Goal: Transaction & Acquisition: Purchase product/service

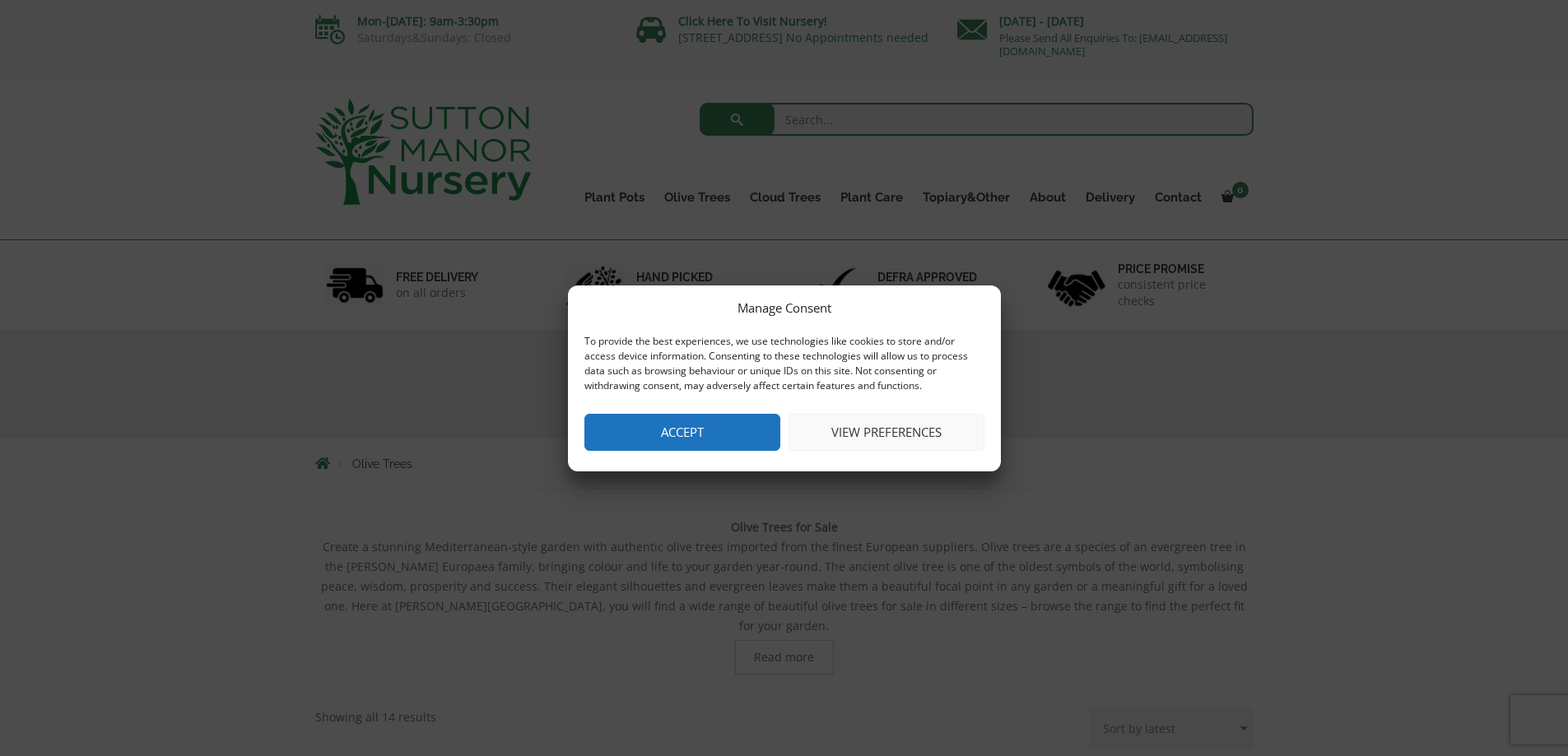
click at [633, 419] on button "Accept" at bounding box center [682, 432] width 196 height 37
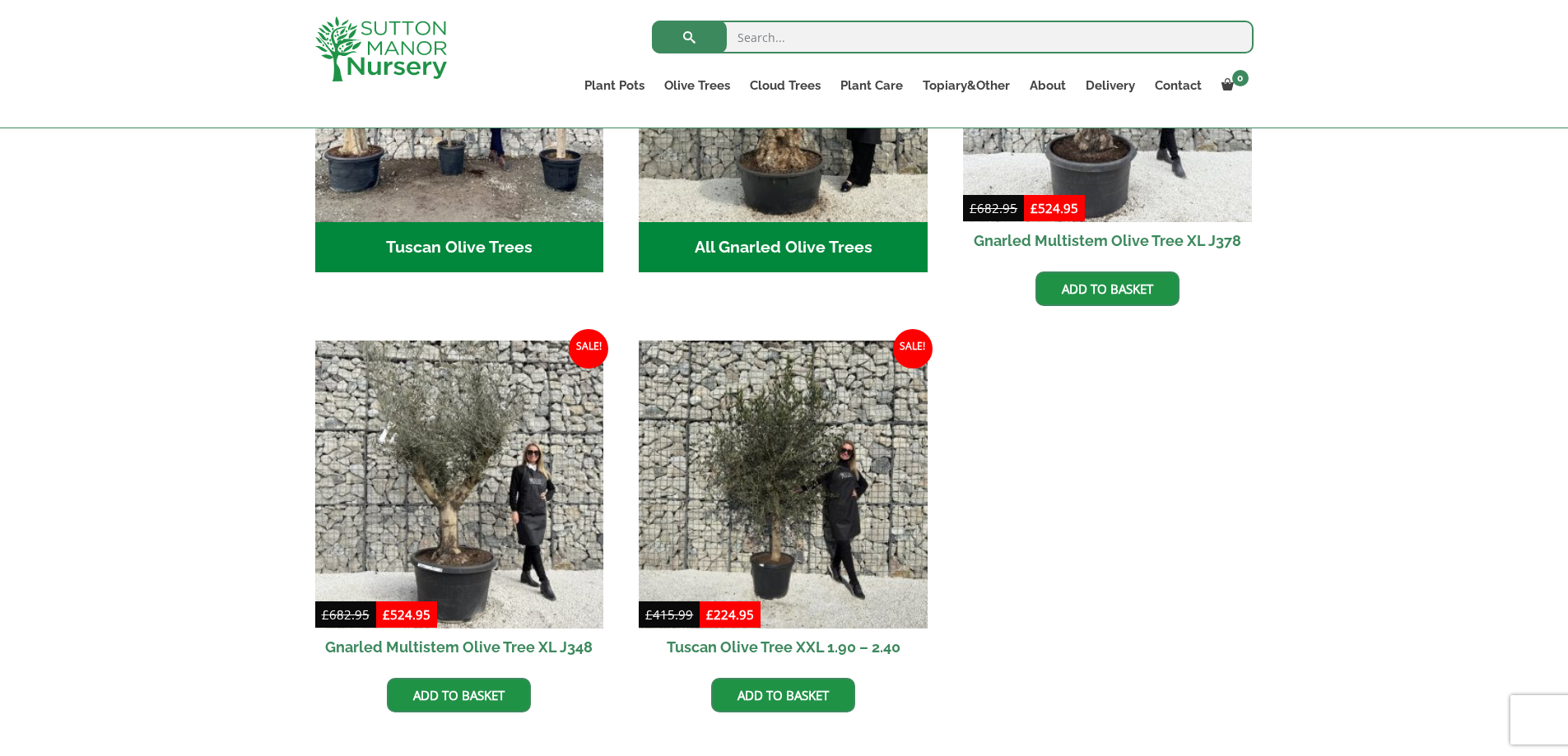
scroll to position [823, 0]
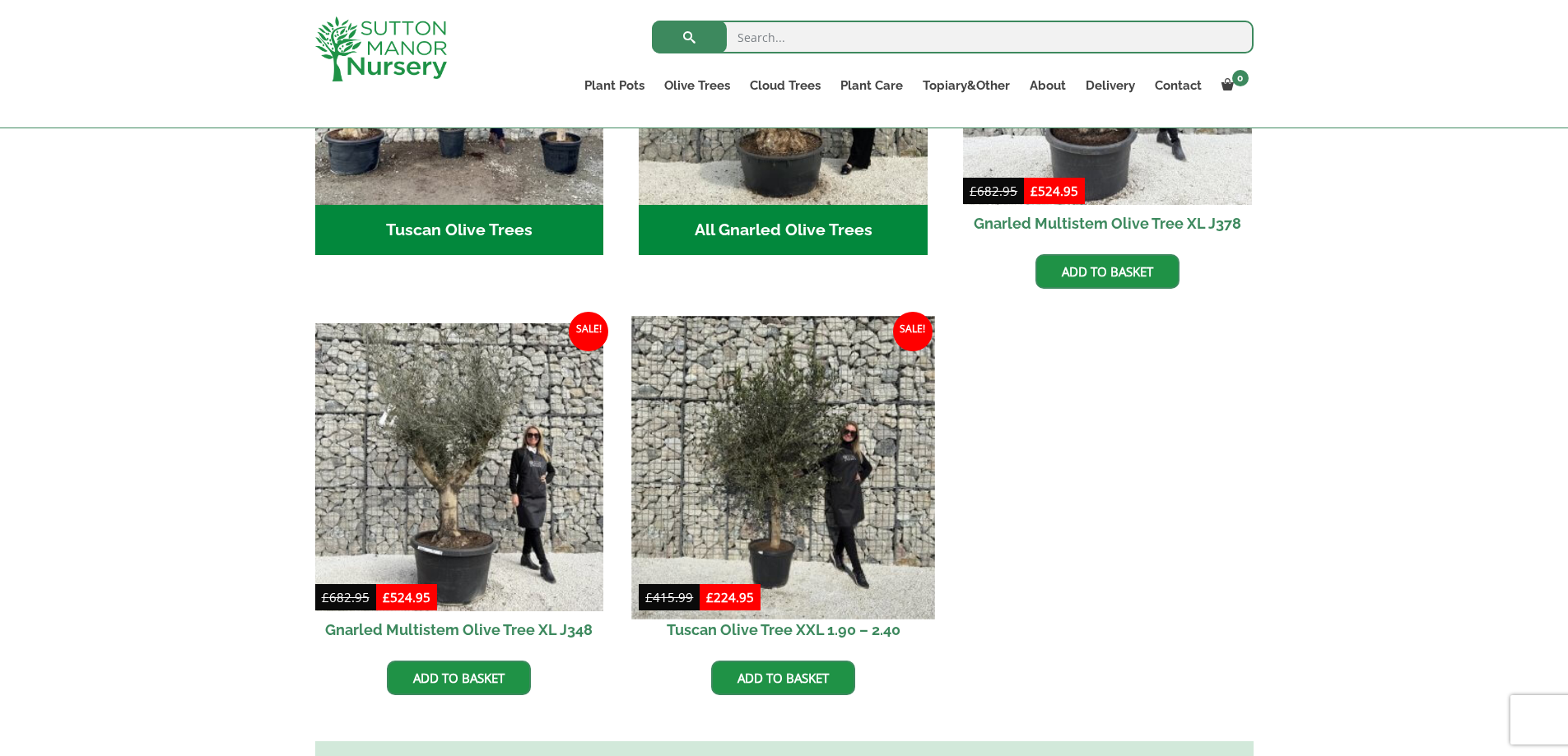
click at [832, 511] on img at bounding box center [783, 467] width 303 height 302
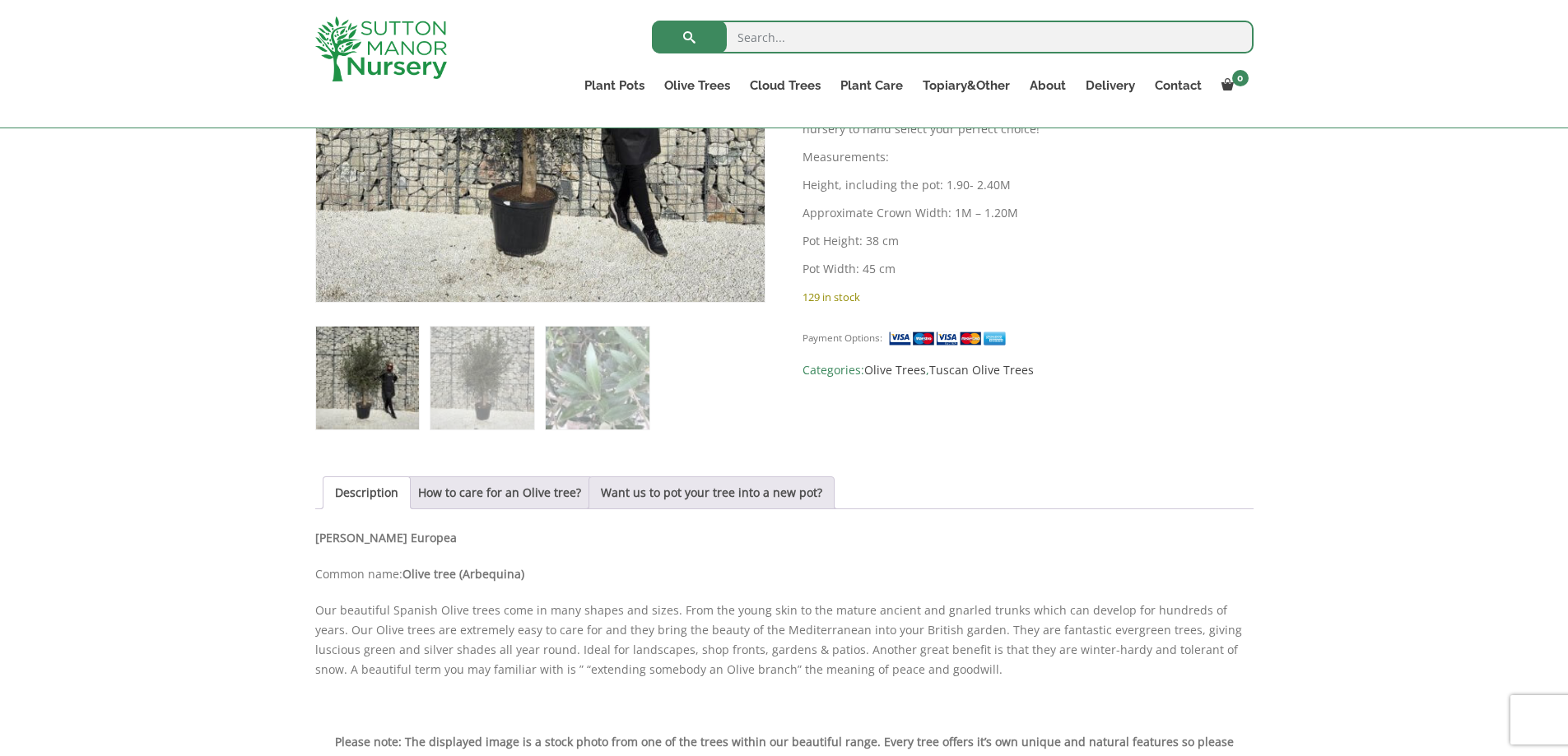
scroll to position [575, 0]
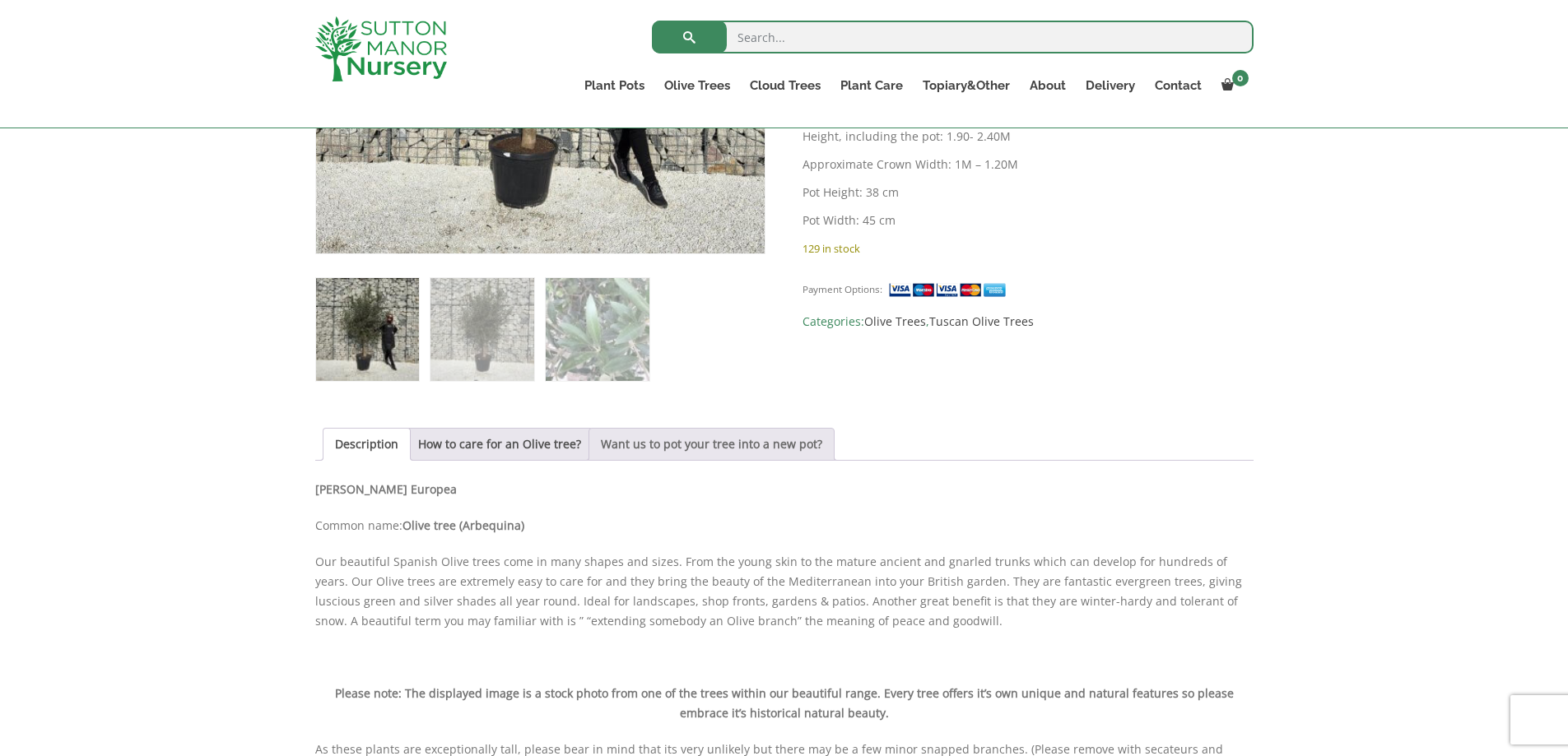
click at [643, 439] on link "Want us to pot your tree into a new pot?" at bounding box center [711, 444] width 222 height 31
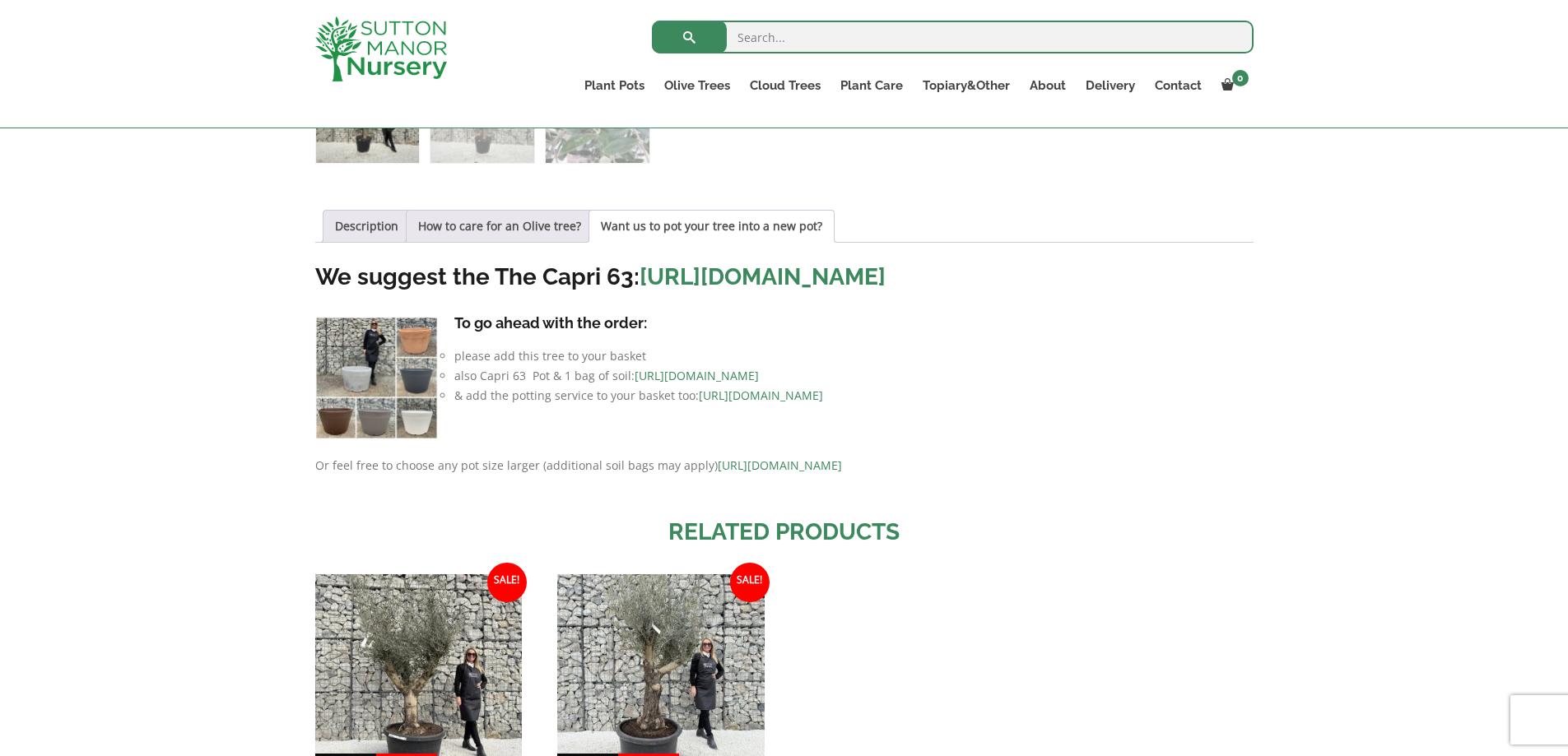
scroll to position [740, 0]
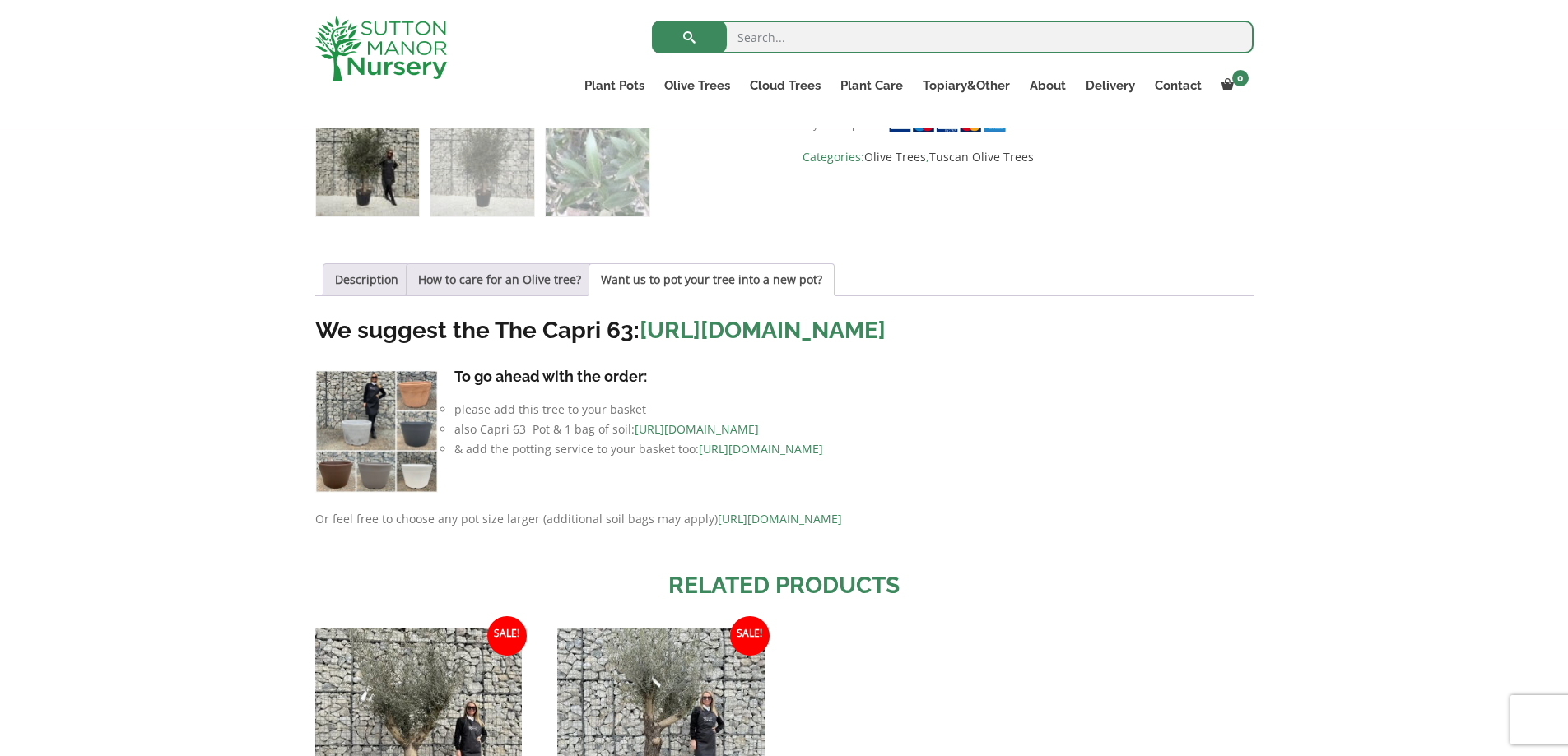
click at [886, 329] on link "https://www.suttonmanornursery.co.uk/to-view-all-colours-of-the-capri-63-pots/" at bounding box center [762, 330] width 246 height 28
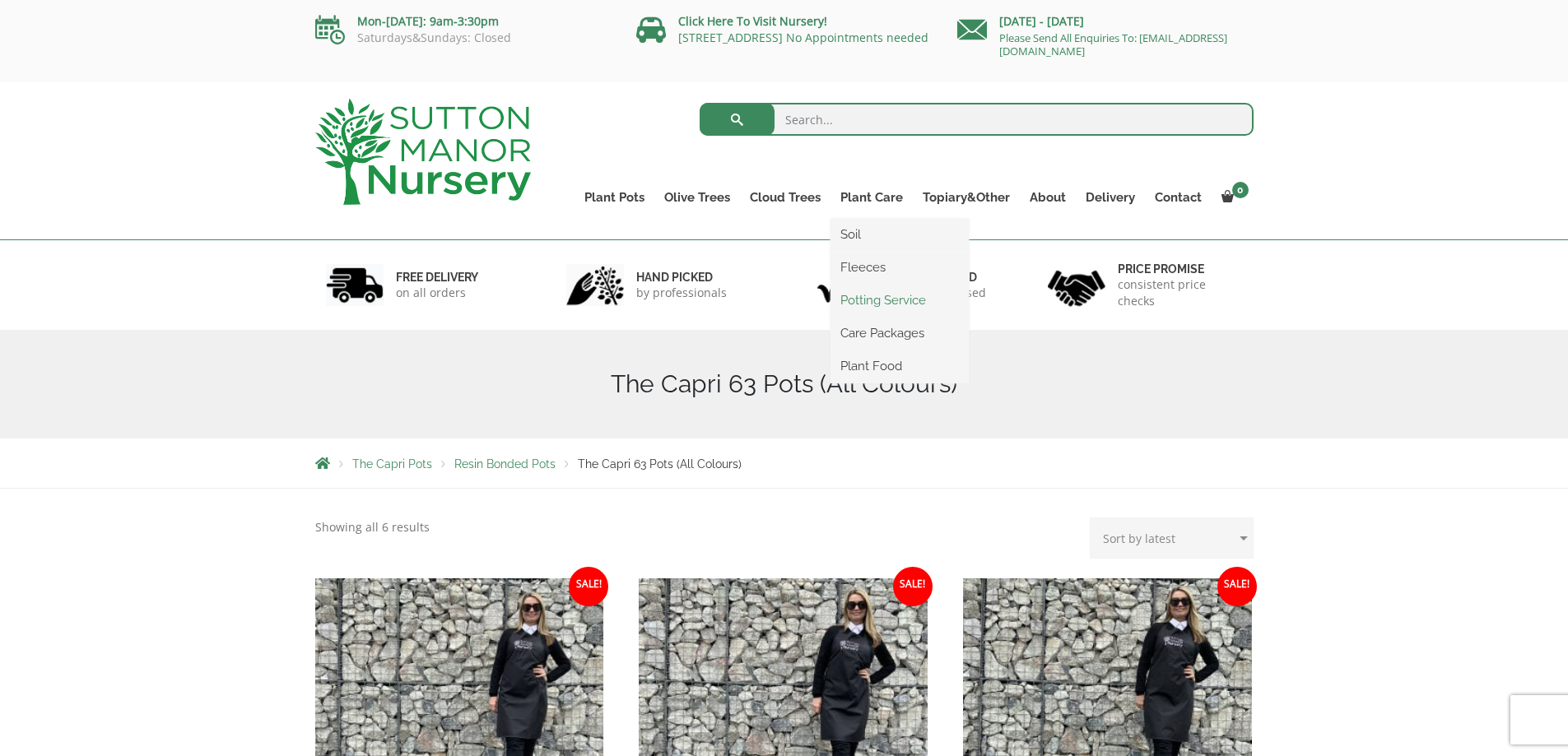
click at [869, 303] on link "Potting Service" at bounding box center [899, 300] width 138 height 25
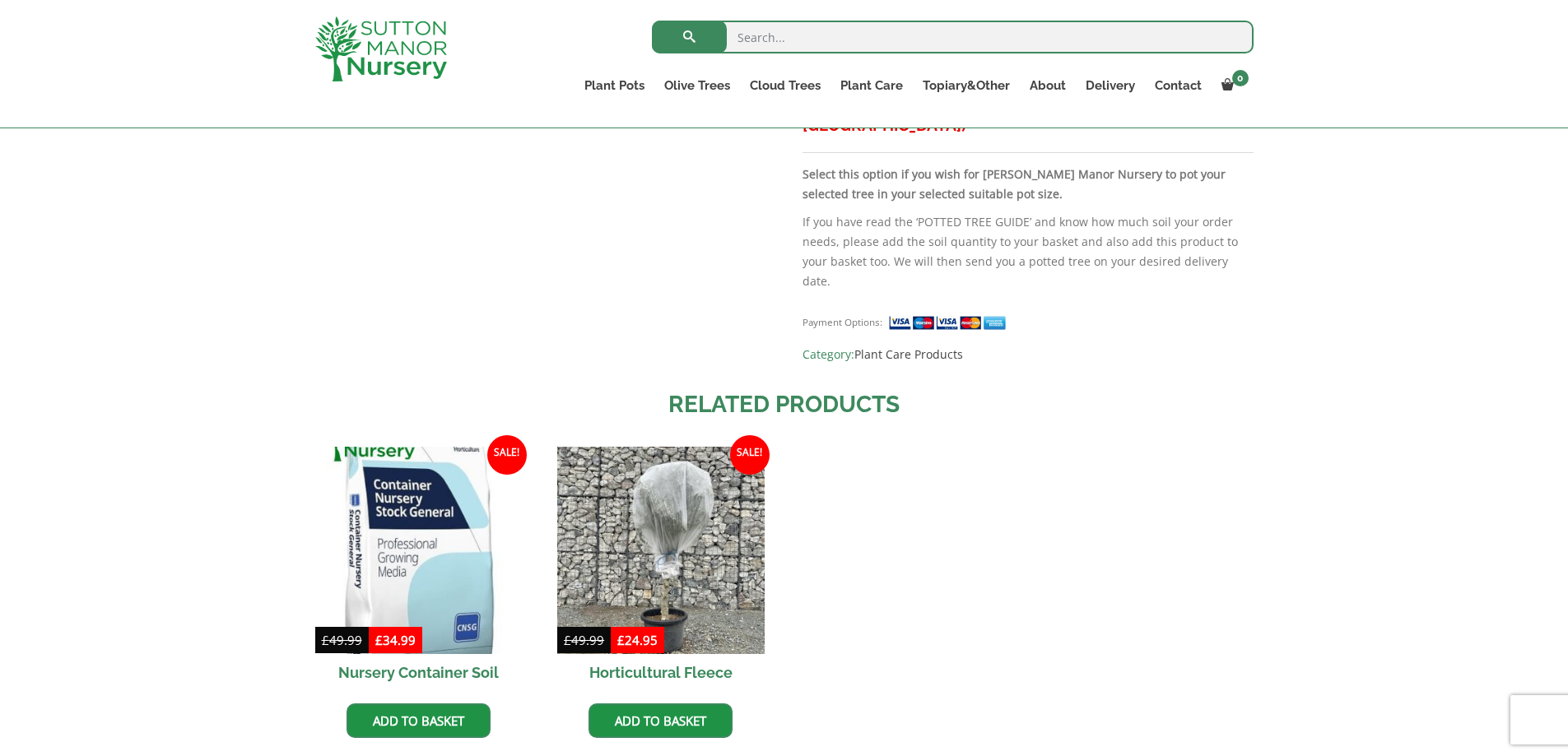
scroll to position [740, 0]
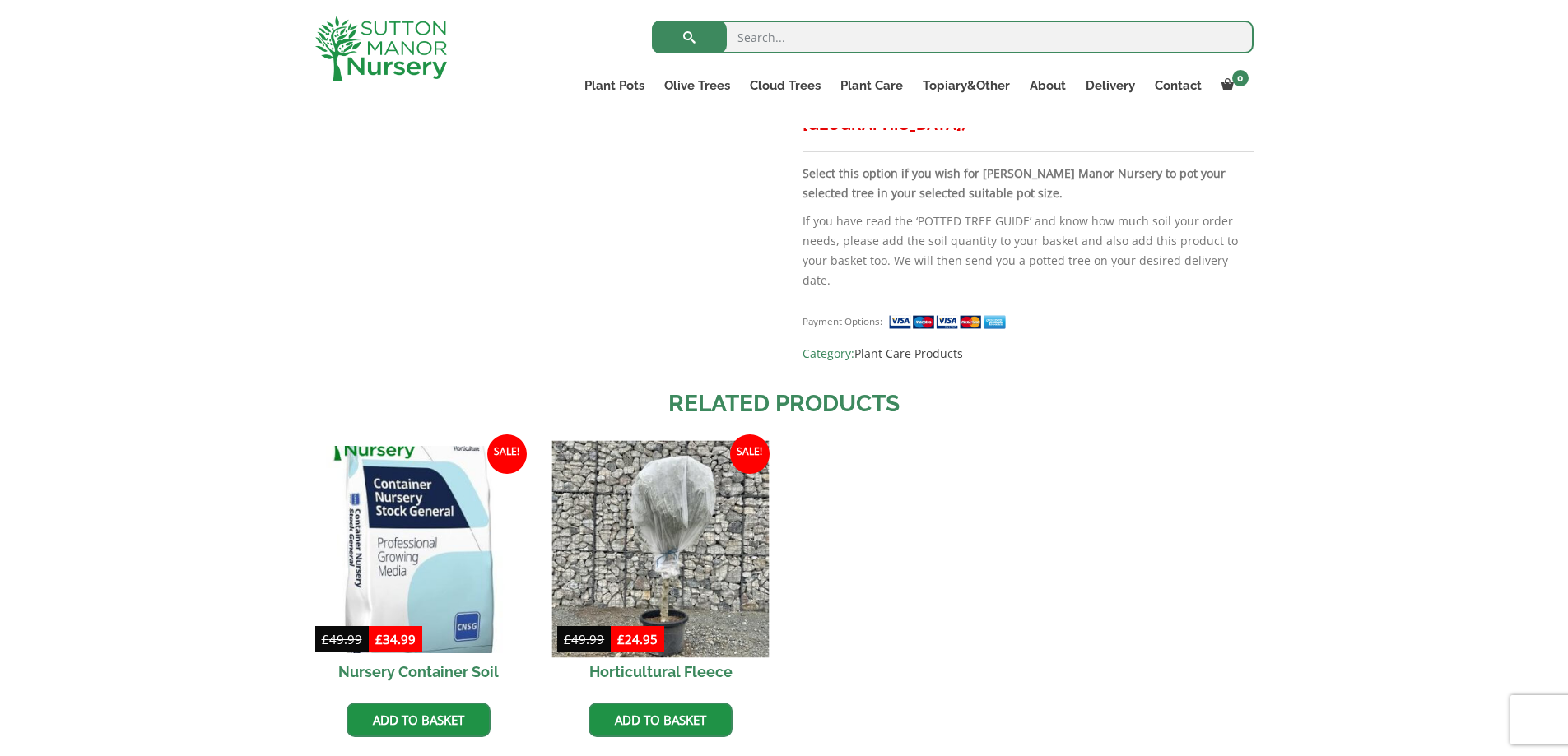
click at [677, 494] on img at bounding box center [660, 550] width 217 height 217
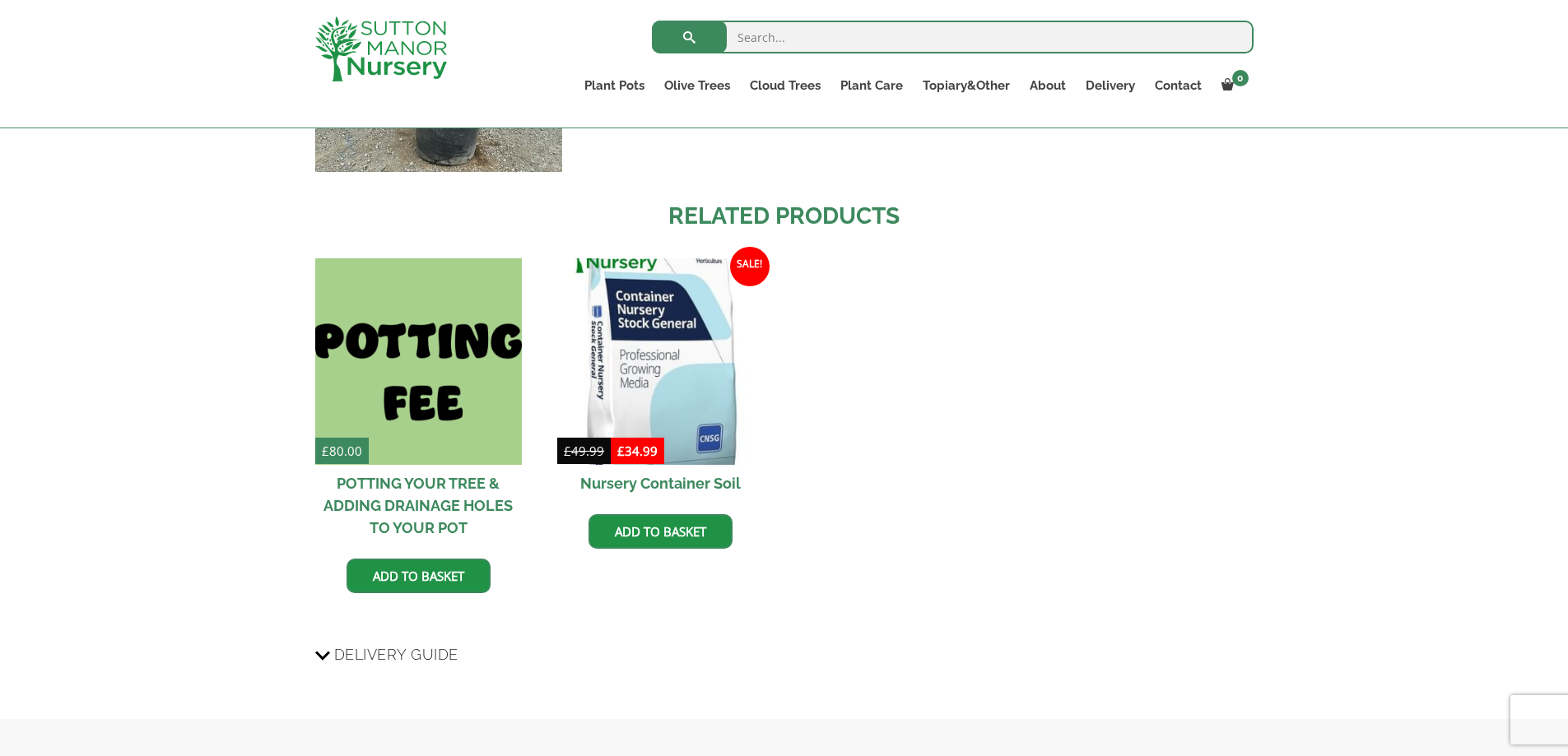
scroll to position [2303, 0]
